Goal: Task Accomplishment & Management: Use online tool/utility

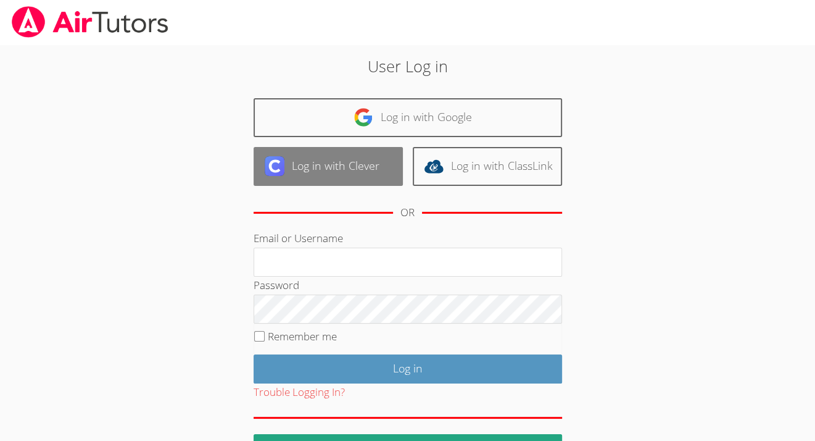
click at [357, 163] on link "Log in with Clever" at bounding box center [328, 166] width 149 height 39
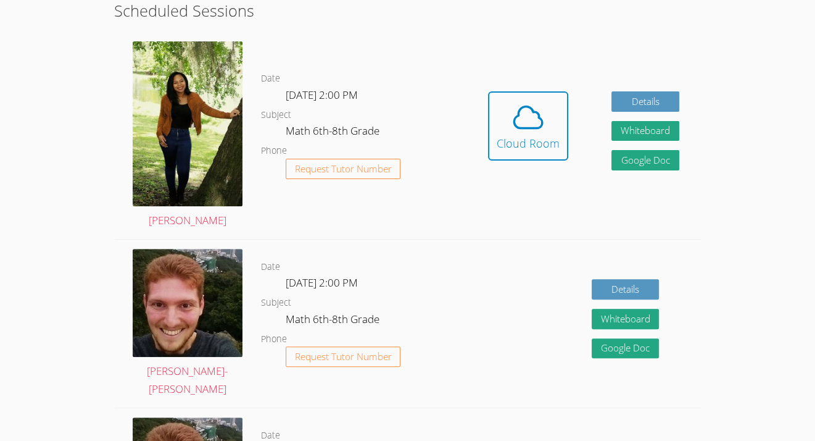
scroll to position [317, 0]
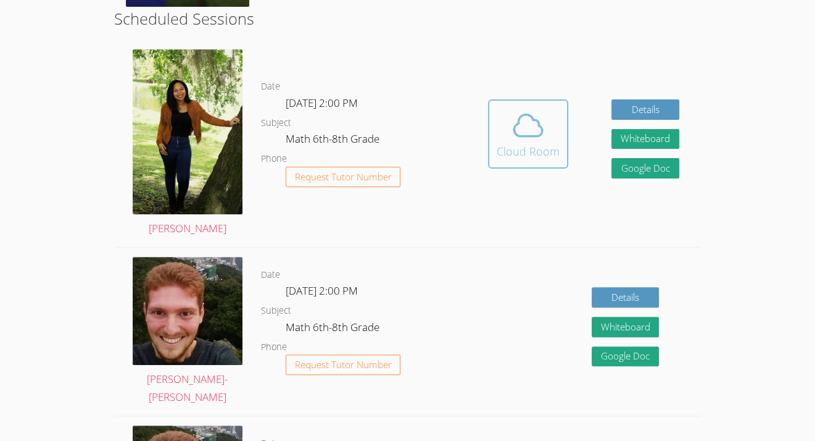
click at [541, 132] on icon at bounding box center [528, 126] width 28 height 22
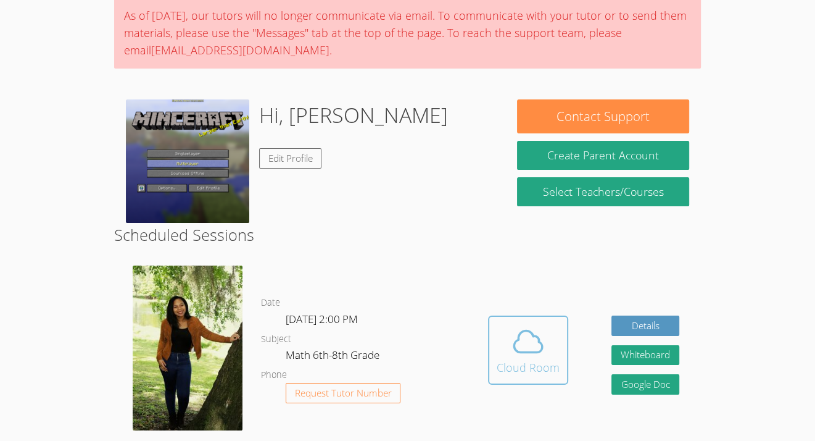
scroll to position [101, 0]
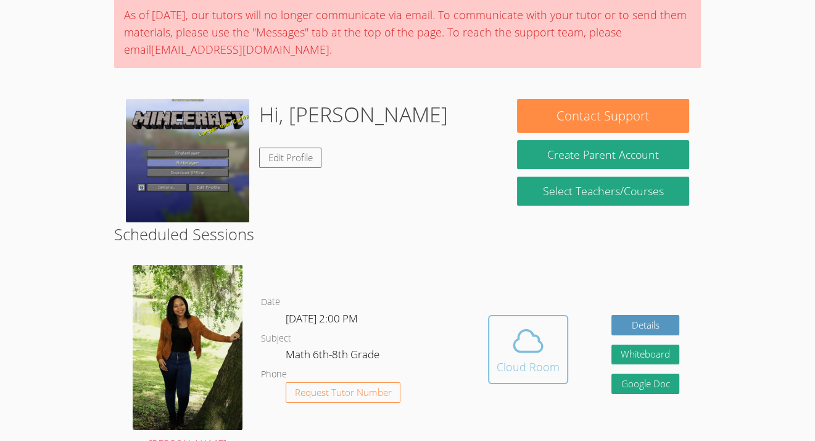
click at [541, 379] on button "Cloud Room" at bounding box center [528, 349] width 80 height 69
click at [189, 193] on img at bounding box center [187, 160] width 123 height 123
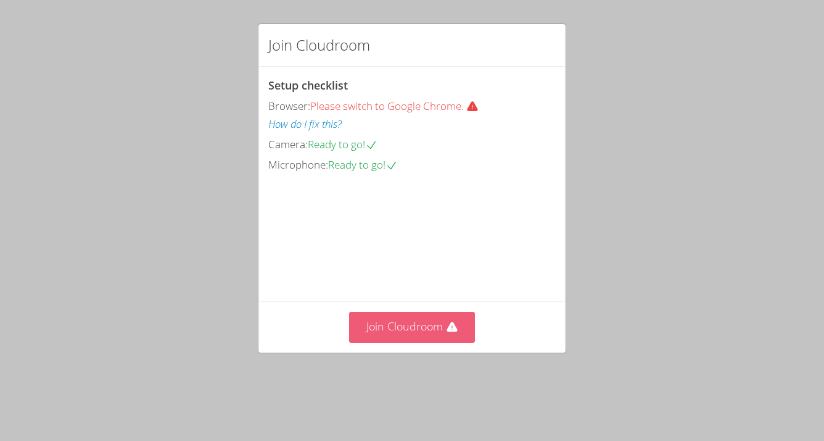
click at [409, 342] on button "Join Cloudroom" at bounding box center [412, 327] width 126 height 30
click at [394, 342] on button "Join Cloudroom" at bounding box center [412, 327] width 126 height 30
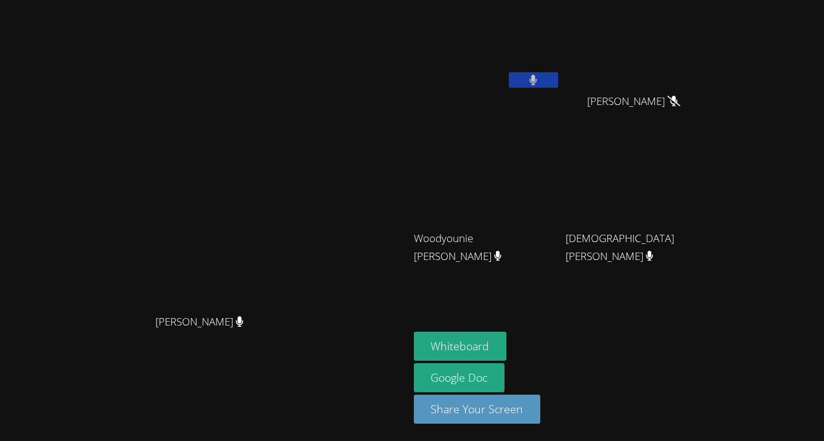
click at [537, 77] on icon at bounding box center [533, 80] width 8 height 10
click at [540, 85] on icon at bounding box center [533, 80] width 13 height 10
click at [561, 97] on div "Evenson Cival" at bounding box center [487, 71] width 147 height 132
click at [558, 84] on button at bounding box center [533, 79] width 49 height 15
click at [558, 80] on button at bounding box center [533, 79] width 49 height 15
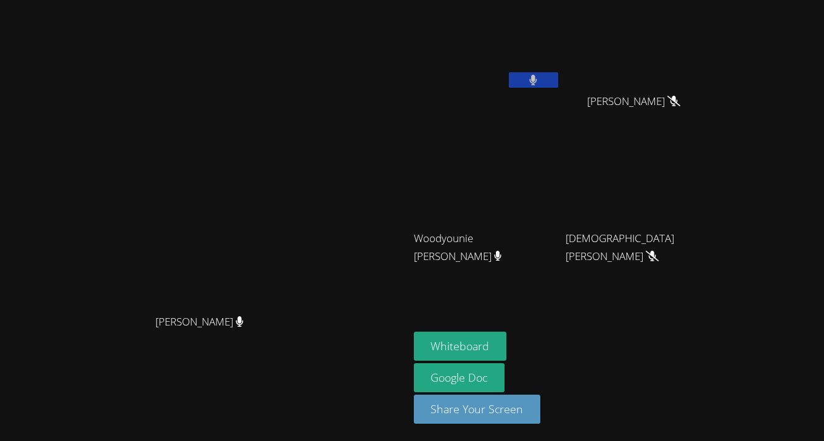
click at [558, 72] on button at bounding box center [533, 79] width 49 height 15
click at [561, 65] on video at bounding box center [487, 46] width 147 height 83
click at [558, 86] on button at bounding box center [533, 79] width 49 height 15
click at [507, 332] on button "Whiteboard" at bounding box center [460, 345] width 93 height 29
click at [561, 97] on div "Evenson Cival" at bounding box center [487, 71] width 147 height 132
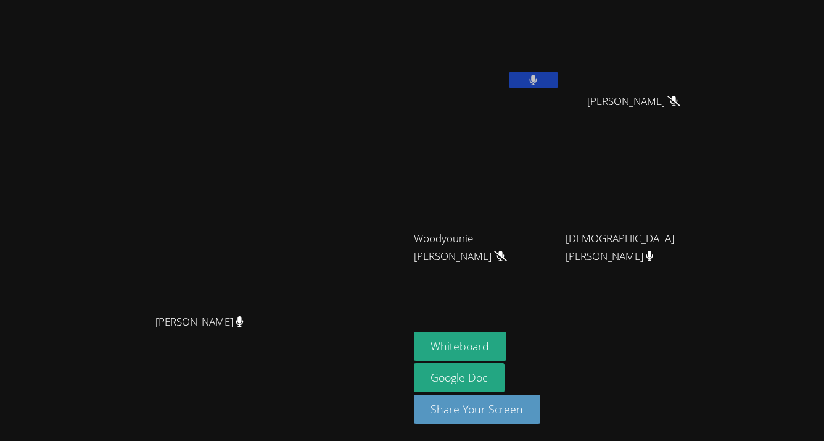
click at [561, 98] on div "Evenson Cival" at bounding box center [487, 71] width 147 height 132
click at [558, 85] on button at bounding box center [533, 79] width 49 height 15
click at [540, 75] on icon at bounding box center [533, 80] width 13 height 10
click at [558, 73] on button at bounding box center [533, 79] width 49 height 15
click at [561, 90] on div "Evenson Cival" at bounding box center [487, 49] width 147 height 88
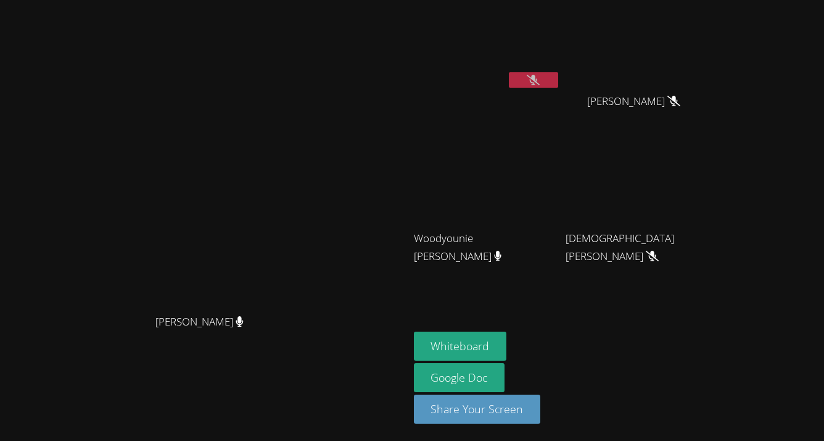
click at [558, 85] on button at bounding box center [533, 79] width 49 height 15
click at [537, 75] on icon at bounding box center [533, 80] width 8 height 10
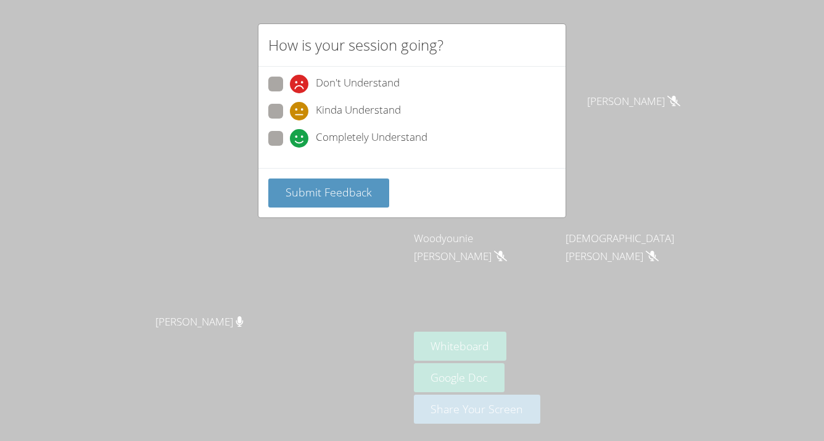
click at [417, 142] on span "Completely Understand" at bounding box center [372, 138] width 112 height 19
click at [300, 141] on input "Completely Understand" at bounding box center [295, 136] width 10 height 10
radio input "true"
click at [355, 190] on span "Submit Feedback" at bounding box center [329, 191] width 86 height 15
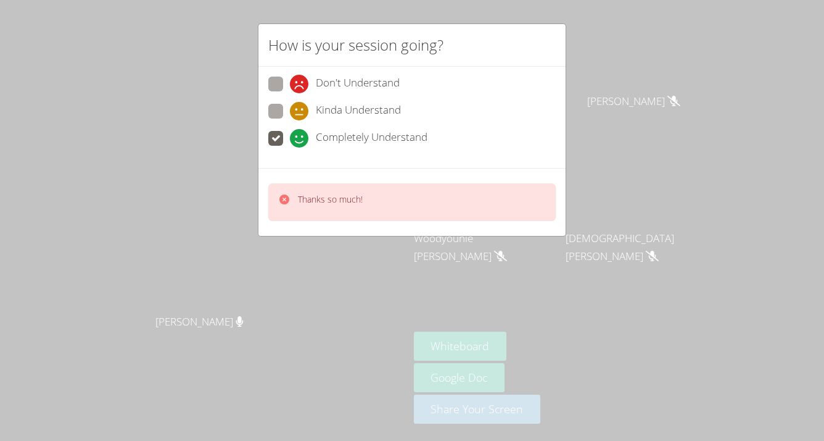
click at [420, 207] on div "Thanks so much!" at bounding box center [412, 202] width 288 height 38
